Goal: Information Seeking & Learning: Learn about a topic

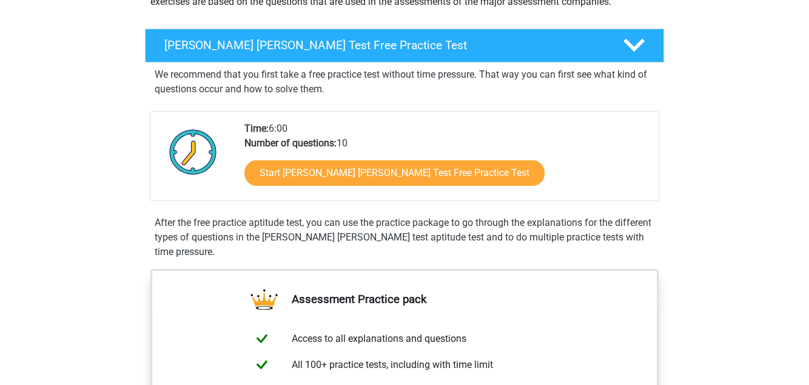
scroll to position [182, 0]
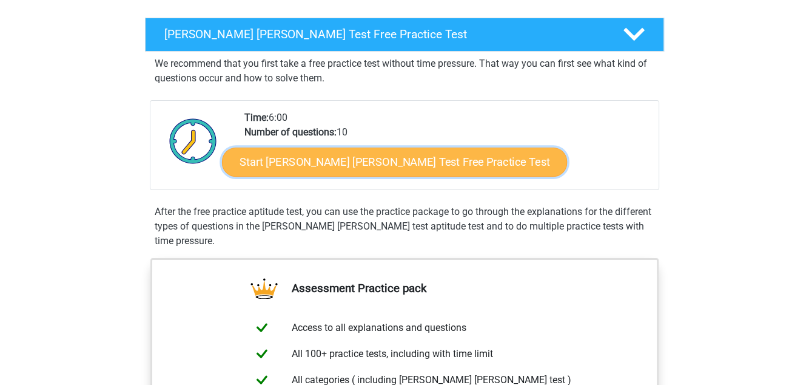
click at [371, 158] on link "Start Watson Glaser Test Free Practice Test" at bounding box center [394, 161] width 345 height 29
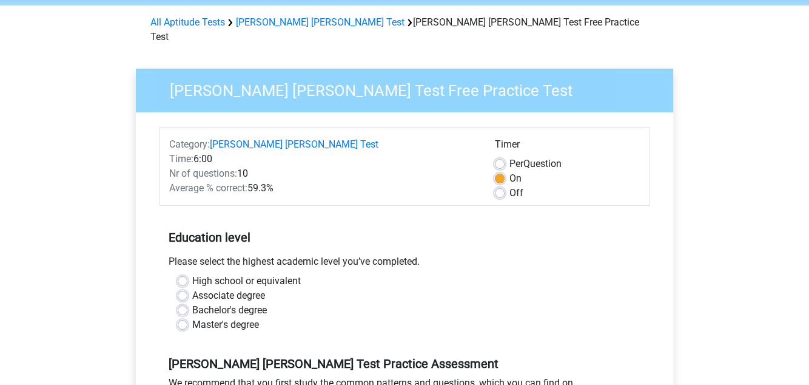
scroll to position [182, 0]
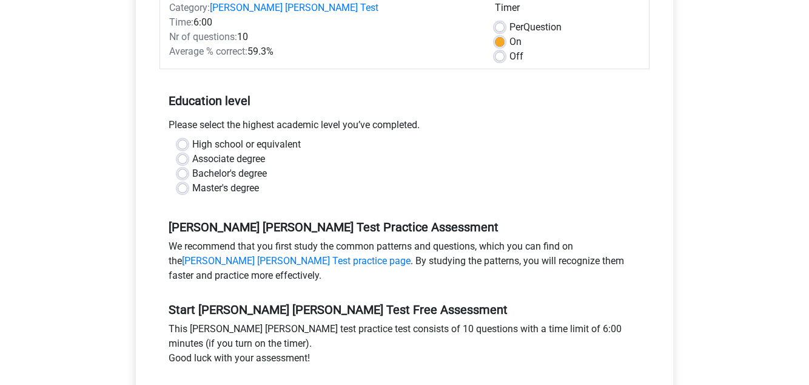
click at [192, 181] on label "Master's degree" at bounding box center [225, 188] width 67 height 15
click at [186, 181] on input "Master's degree" at bounding box center [183, 187] width 10 height 12
radio input "true"
click at [197, 166] on label "Bachelor's degree" at bounding box center [229, 173] width 75 height 15
click at [188, 166] on input "Bachelor's degree" at bounding box center [183, 172] width 10 height 12
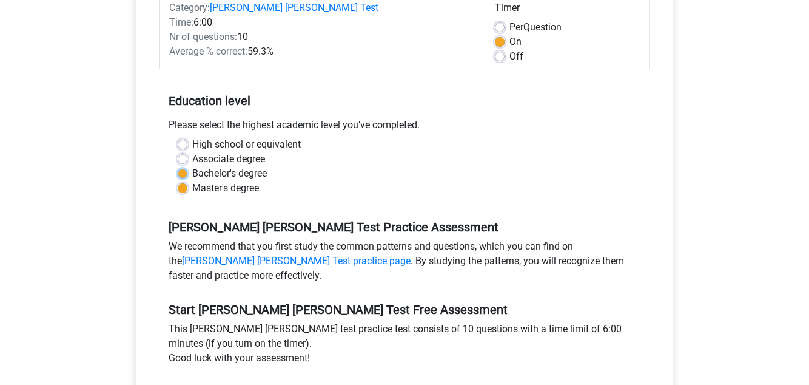
radio input "true"
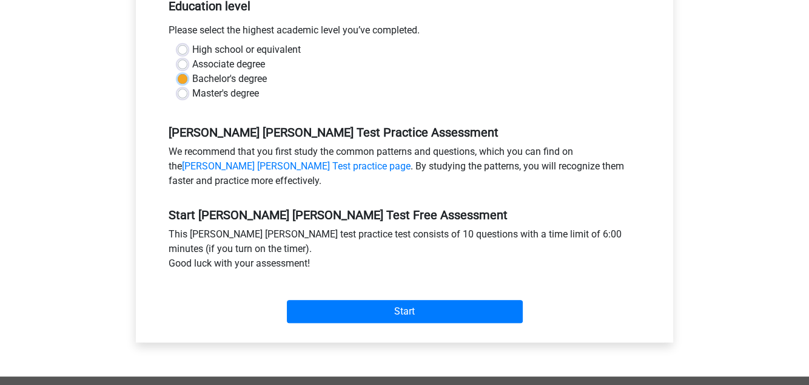
scroll to position [303, 0]
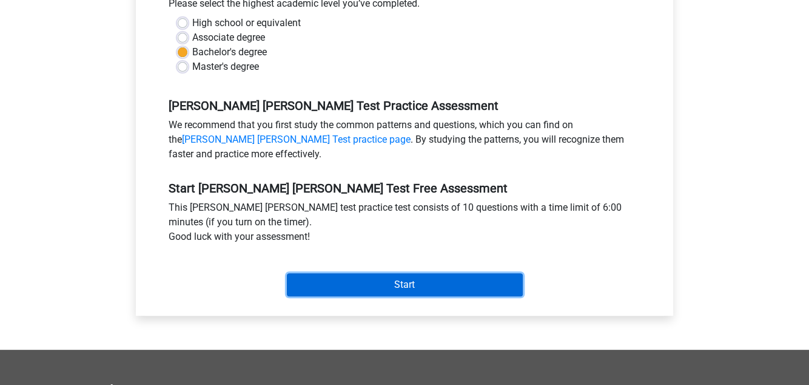
click at [400, 273] on input "Start" at bounding box center [405, 284] width 236 height 23
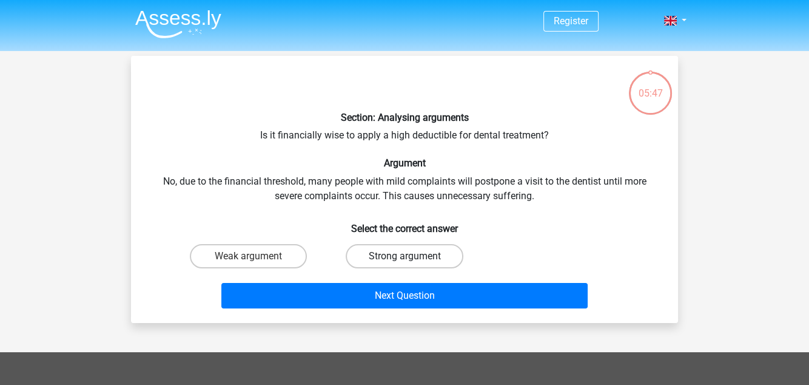
click at [394, 252] on label "Strong argument" at bounding box center [404, 256] width 117 height 24
click at [405, 256] on input "Strong argument" at bounding box center [409, 260] width 8 height 8
radio input "true"
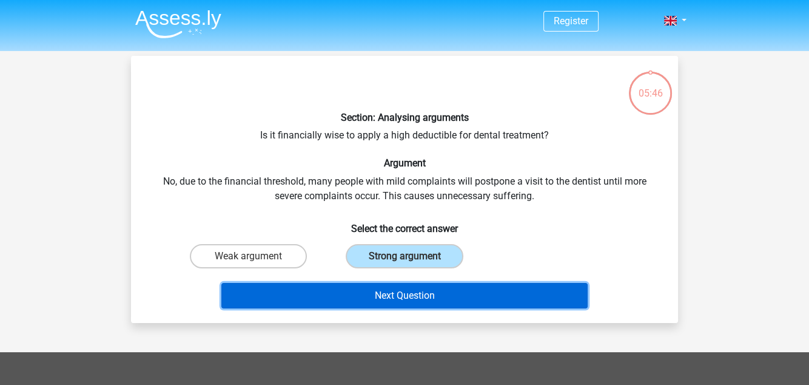
click at [405, 294] on button "Next Question" at bounding box center [404, 295] width 367 height 25
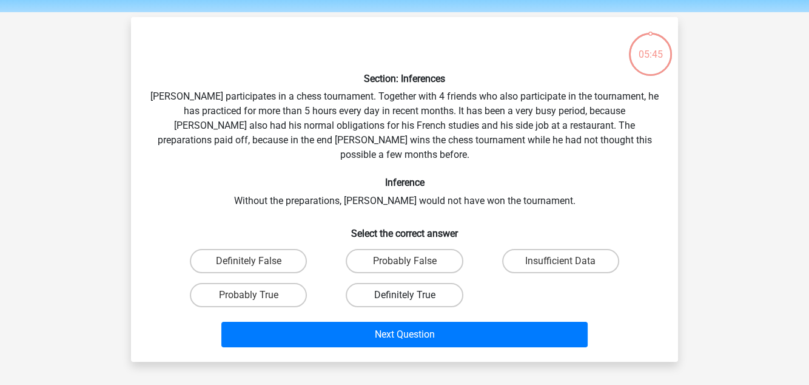
scroll to position [56, 0]
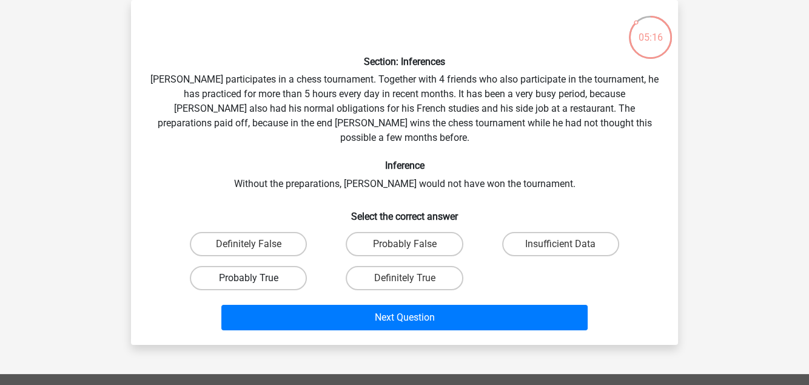
click at [255, 266] on label "Probably True" at bounding box center [248, 278] width 117 height 24
click at [255, 278] on input "Probably True" at bounding box center [253, 282] width 8 height 8
radio input "true"
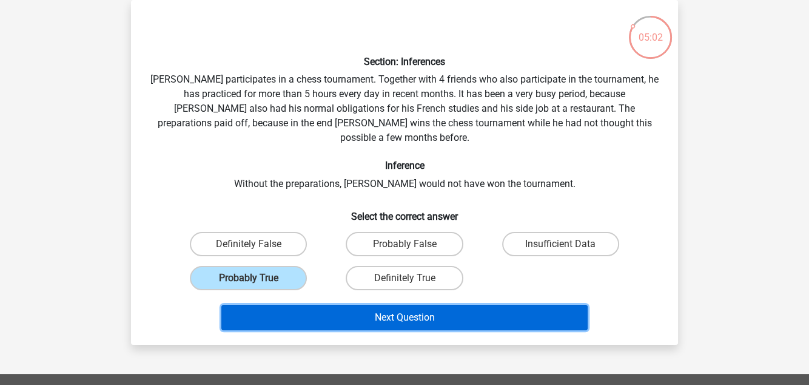
click at [391, 305] on button "Next Question" at bounding box center [404, 317] width 367 height 25
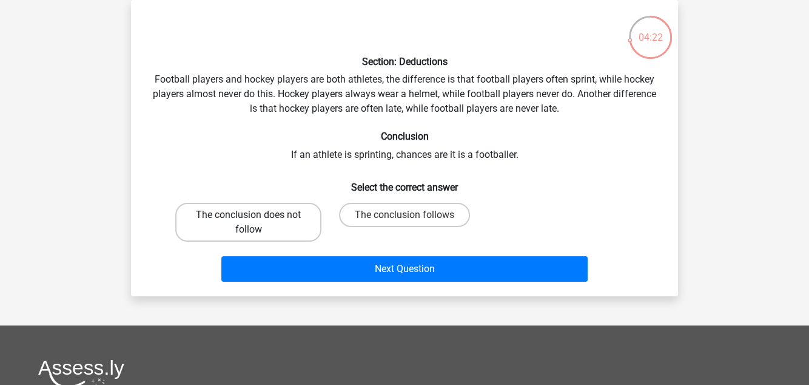
click at [238, 219] on label "The conclusion does not follow" at bounding box center [248, 222] width 146 height 39
click at [249, 219] on input "The conclusion does not follow" at bounding box center [253, 219] width 8 height 8
radio input "true"
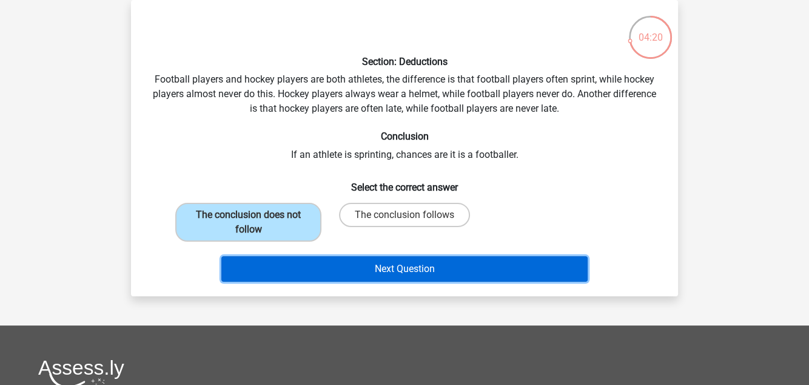
click at [417, 266] on button "Next Question" at bounding box center [404, 268] width 367 height 25
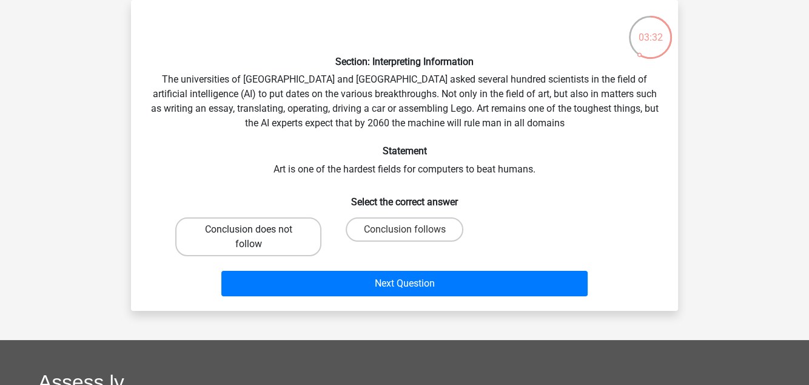
click at [256, 231] on label "Conclusion does not follow" at bounding box center [248, 236] width 146 height 39
click at [256, 231] on input "Conclusion does not follow" at bounding box center [253, 233] width 8 height 8
radio input "true"
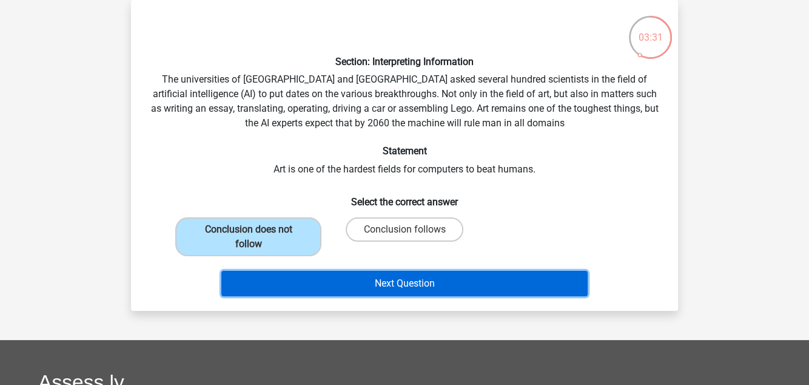
click at [421, 278] on button "Next Question" at bounding box center [404, 283] width 367 height 25
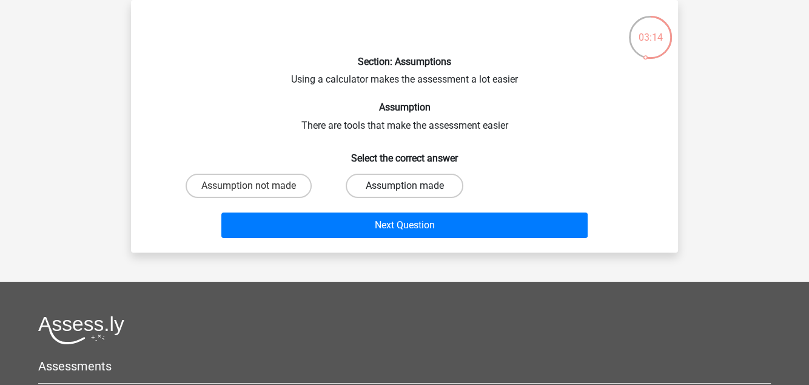
click at [415, 184] on label "Assumption made" at bounding box center [404, 186] width 117 height 24
click at [413, 186] on input "Assumption made" at bounding box center [409, 190] width 8 height 8
radio input "true"
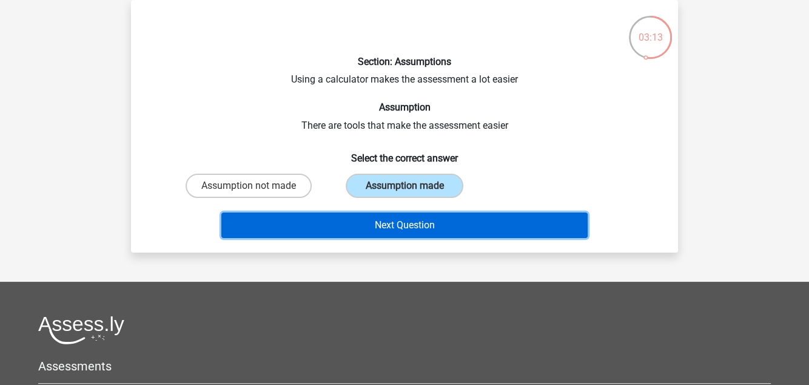
click at [413, 223] on button "Next Question" at bounding box center [404, 224] width 367 height 25
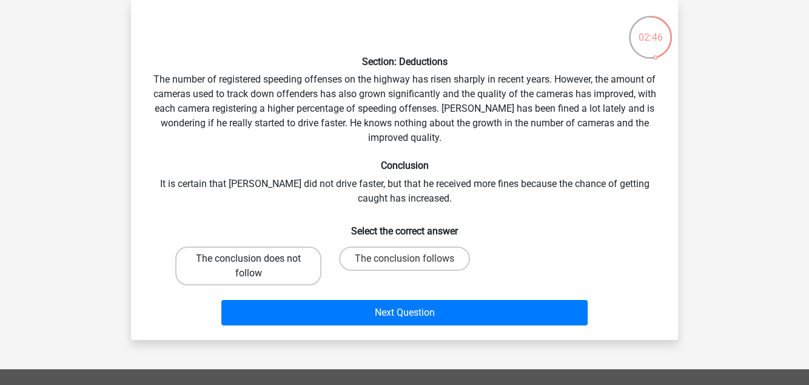
click at [258, 263] on label "The conclusion does not follow" at bounding box center [248, 265] width 146 height 39
click at [257, 263] on input "The conclusion does not follow" at bounding box center [253, 263] width 8 height 8
radio input "true"
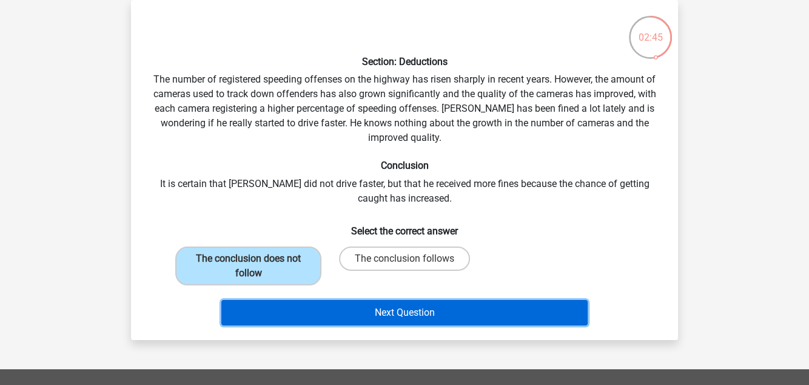
click at [399, 307] on button "Next Question" at bounding box center [404, 312] width 367 height 25
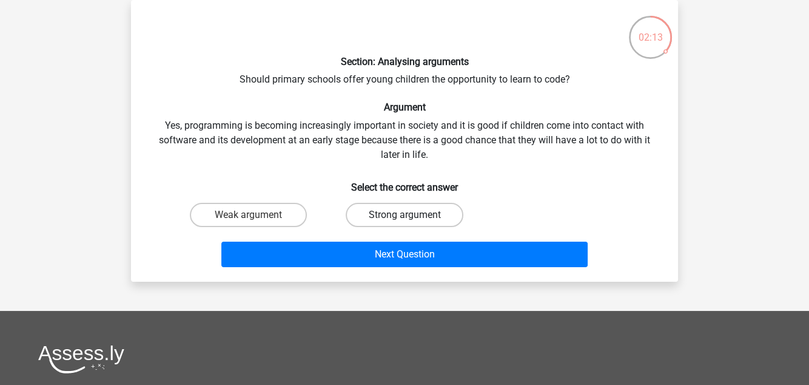
click at [393, 212] on label "Strong argument" at bounding box center [404, 215] width 117 height 24
click at [405, 215] on input "Strong argument" at bounding box center [409, 219] width 8 height 8
radio input "true"
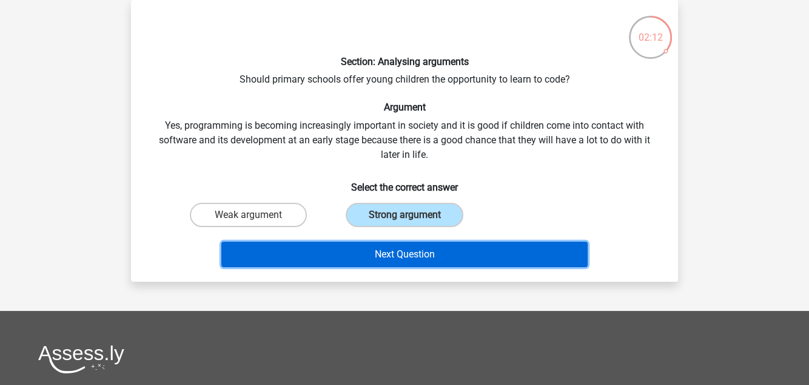
click at [431, 255] on button "Next Question" at bounding box center [404, 254] width 367 height 25
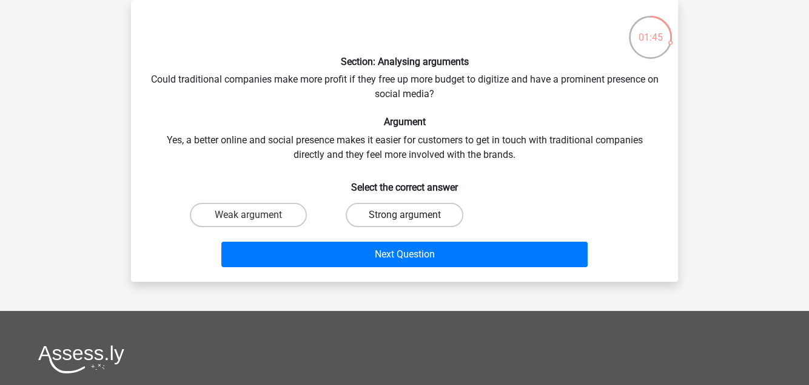
click at [396, 214] on label "Strong argument" at bounding box center [404, 215] width 117 height 24
click at [405, 215] on input "Strong argument" at bounding box center [409, 219] width 8 height 8
radio input "true"
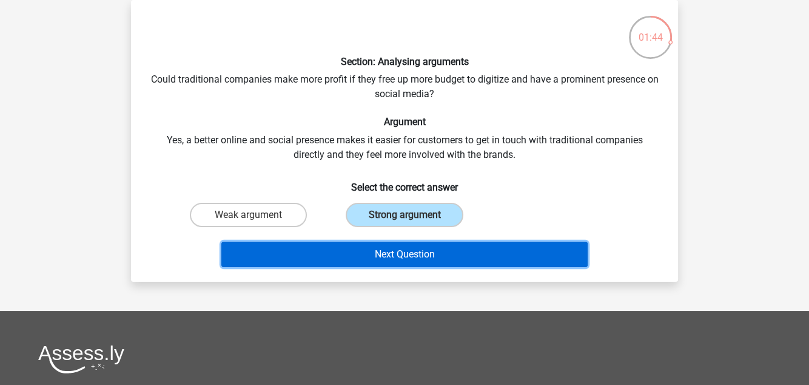
click at [411, 251] on button "Next Question" at bounding box center [404, 254] width 367 height 25
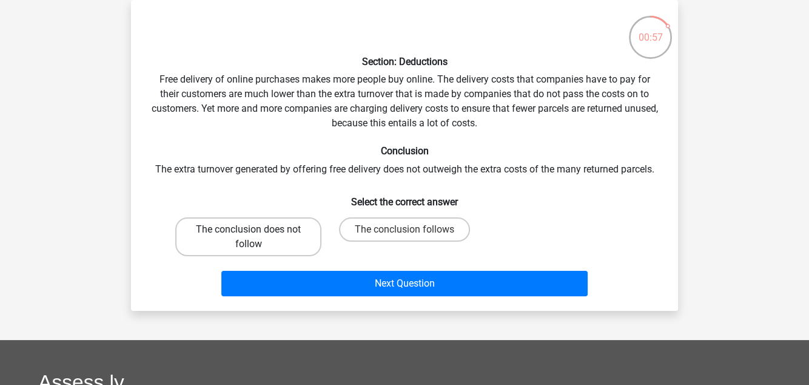
click at [263, 238] on label "The conclusion does not follow" at bounding box center [248, 236] width 146 height 39
click at [257, 237] on input "The conclusion does not follow" at bounding box center [253, 233] width 8 height 8
radio input "true"
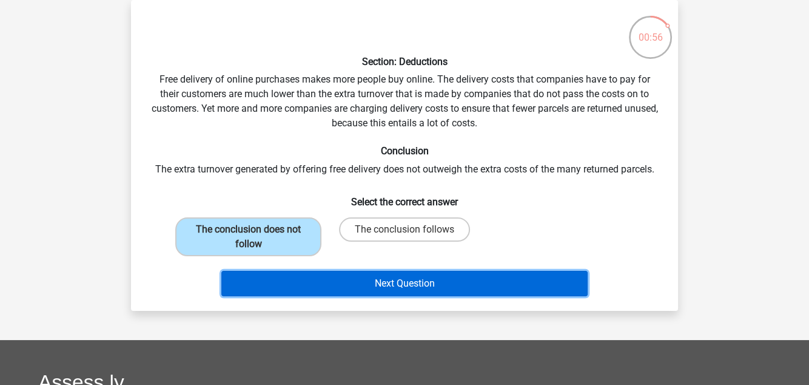
click at [387, 284] on button "Next Question" at bounding box center [404, 283] width 367 height 25
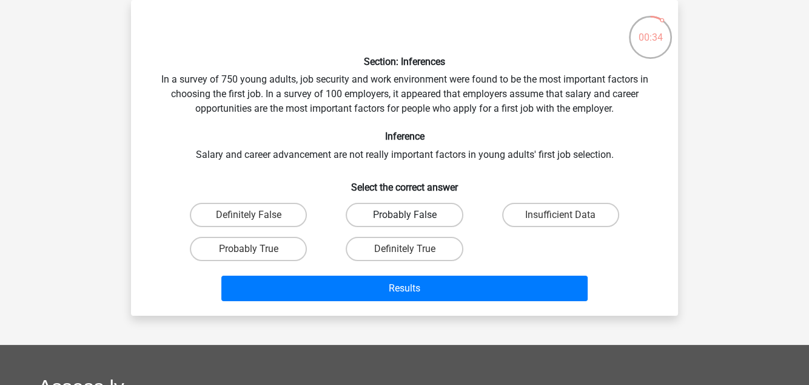
click at [397, 214] on label "Probably False" at bounding box center [404, 215] width 117 height 24
click at [405, 215] on input "Probably False" at bounding box center [409, 219] width 8 height 8
radio input "true"
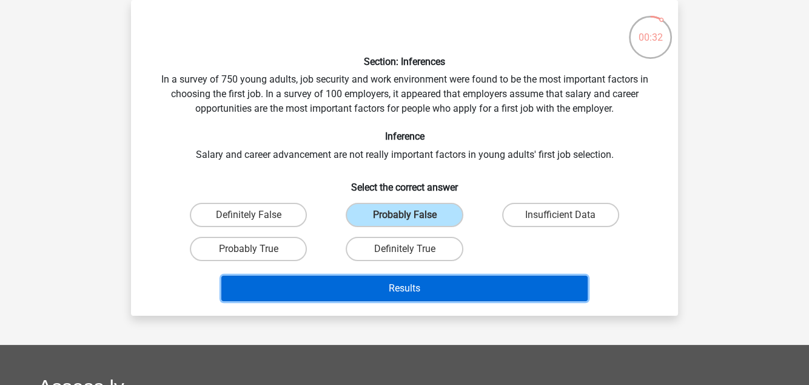
click at [407, 286] on button "Results" at bounding box center [404, 287] width 367 height 25
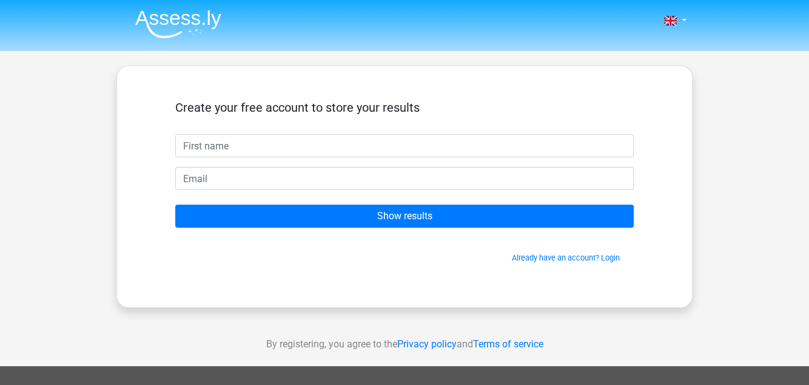
click at [209, 145] on input "text" at bounding box center [404, 145] width 459 height 23
type input "r"
type input "bob"
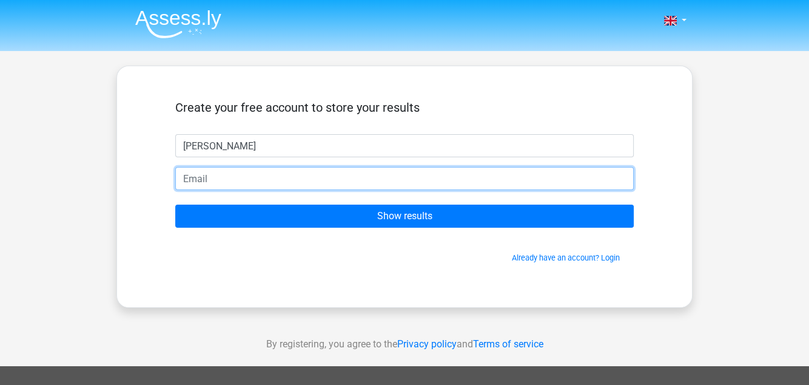
click at [216, 181] on input "email" at bounding box center [404, 178] width 459 height 23
type input "roboakley72@gmail.com"
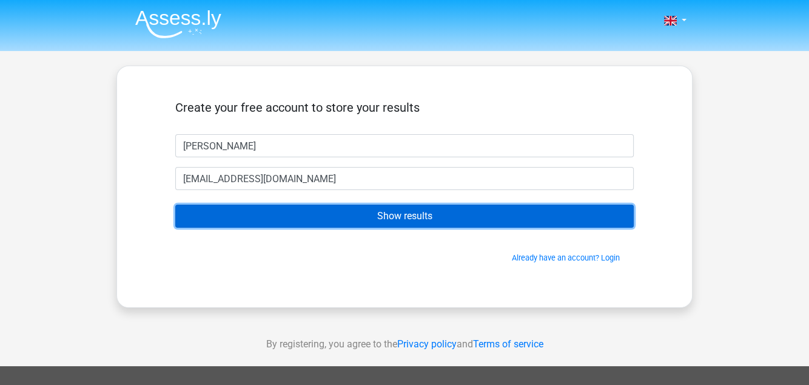
click at [424, 220] on input "Show results" at bounding box center [404, 215] width 459 height 23
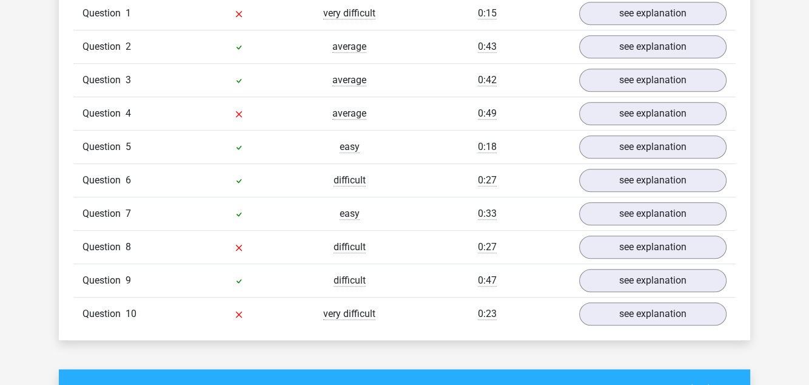
scroll to position [971, 0]
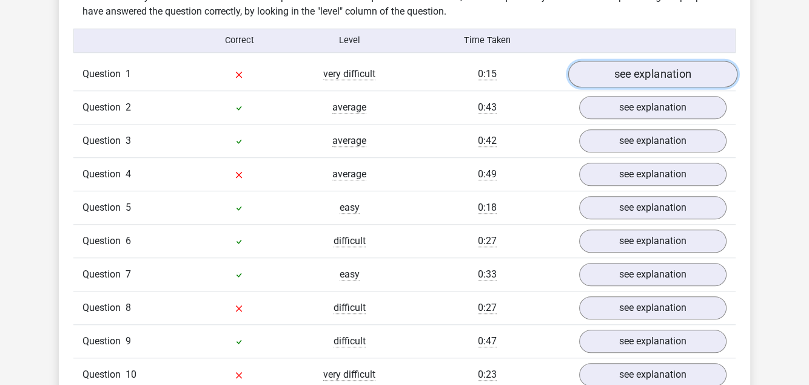
click at [641, 69] on link "see explanation" at bounding box center [653, 74] width 169 height 27
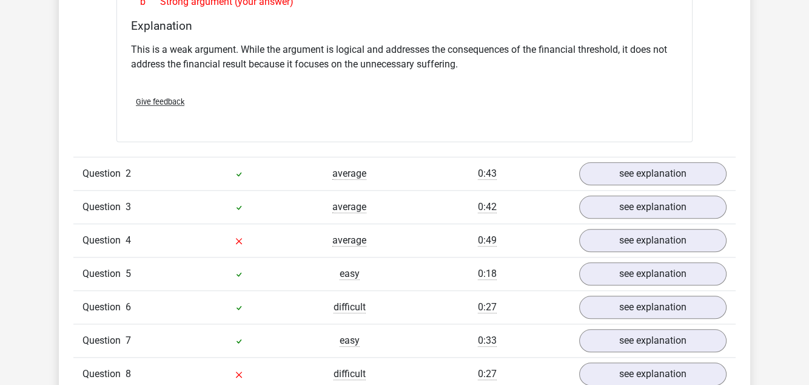
scroll to position [1274, 0]
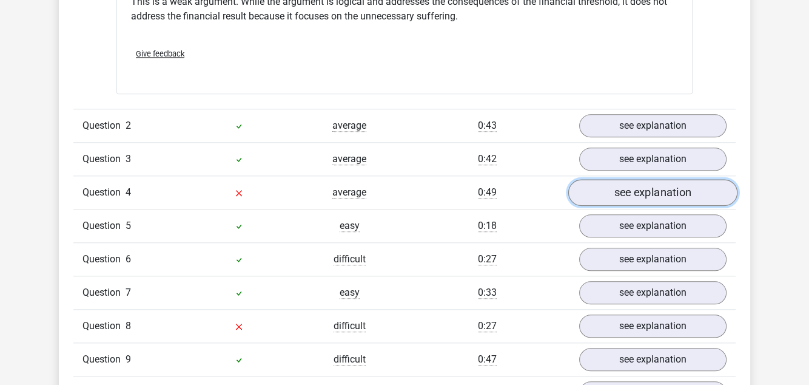
click at [649, 180] on link "see explanation" at bounding box center [653, 193] width 169 height 27
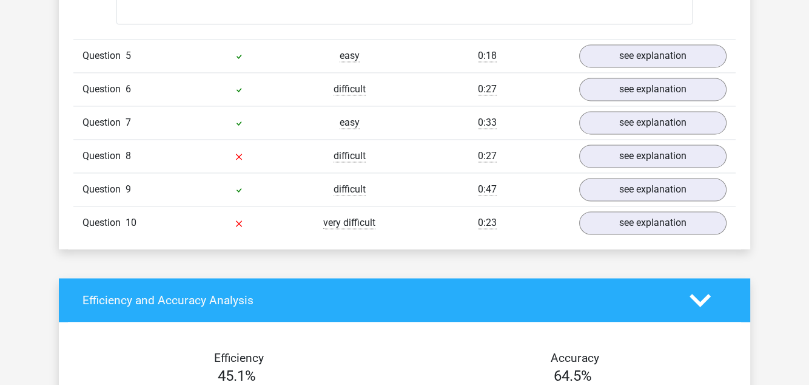
scroll to position [1820, 0]
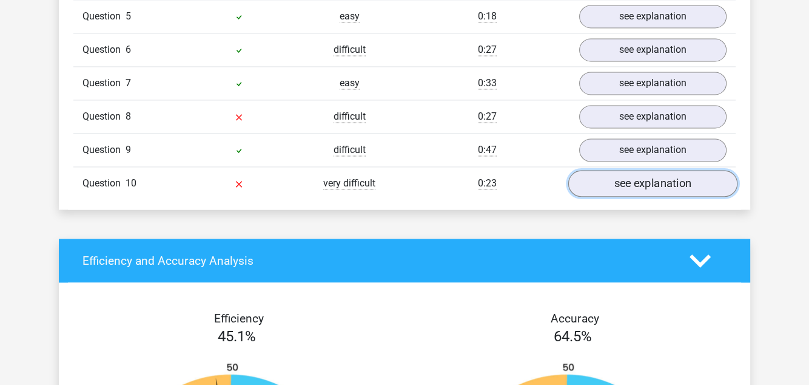
click at [656, 170] on link "see explanation" at bounding box center [653, 183] width 169 height 27
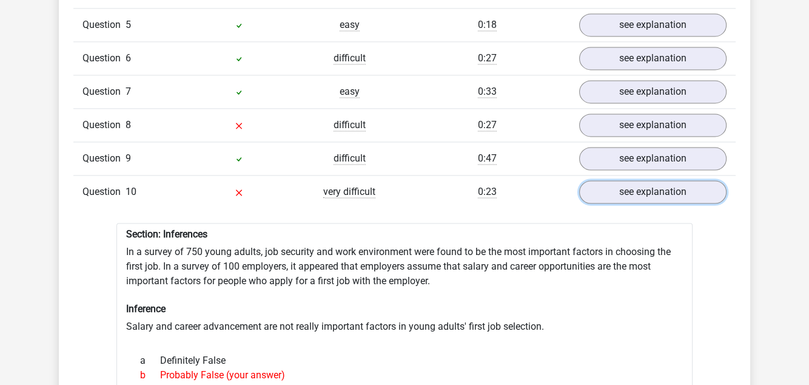
scroll to position [1699, 0]
